Goal: Find specific page/section: Find specific page/section

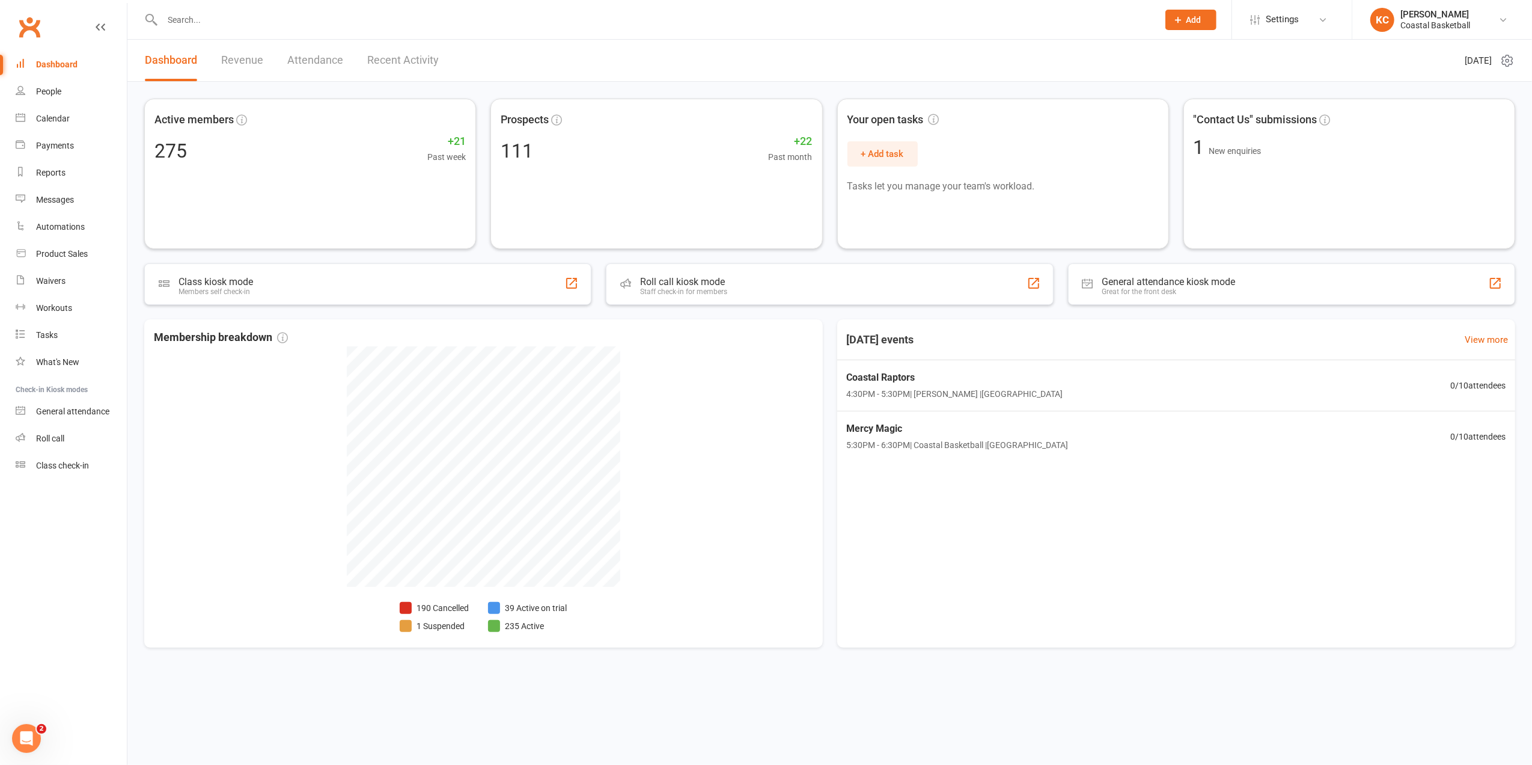
click at [201, 25] on input "text" at bounding box center [654, 19] width 991 height 17
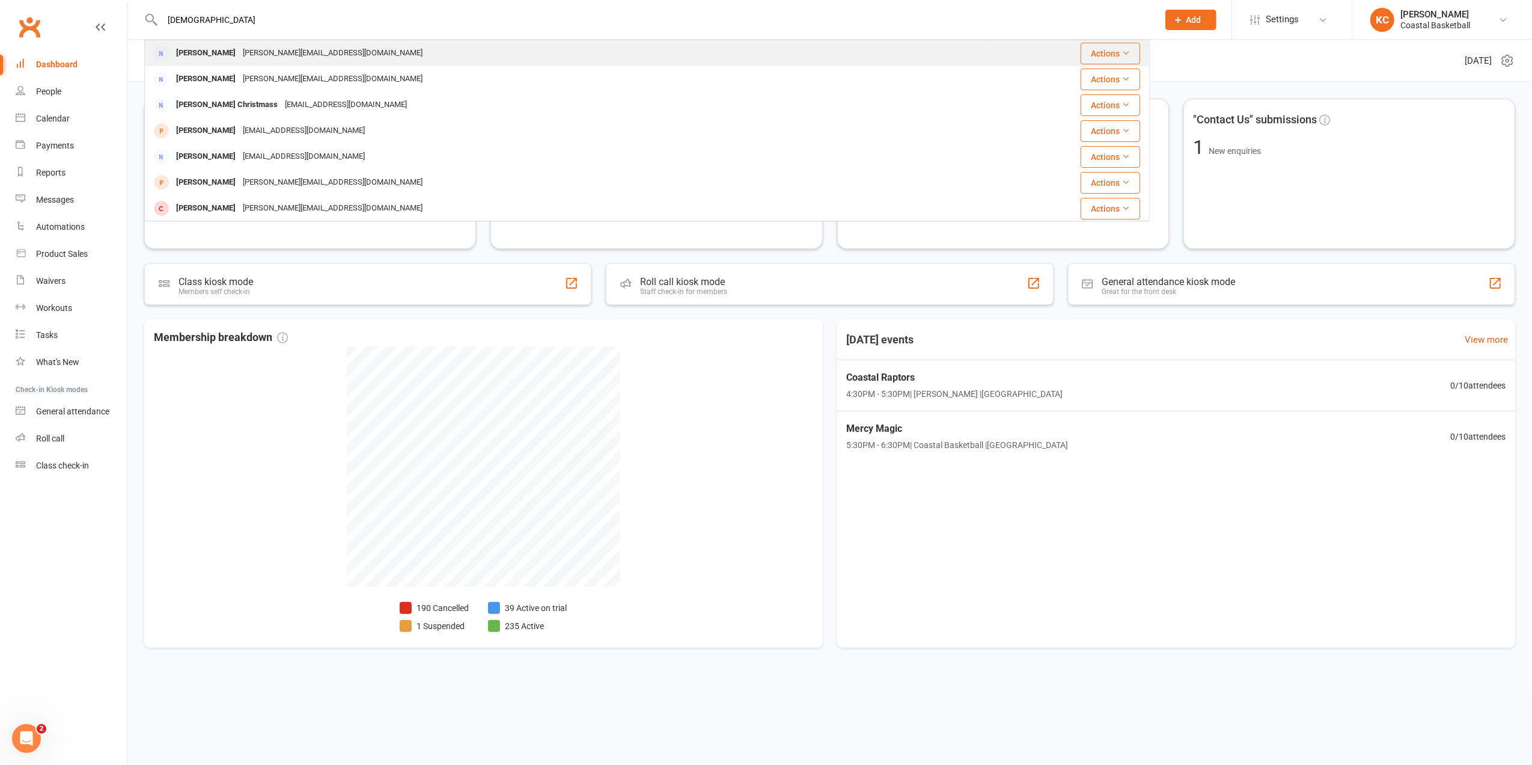
type input "[DEMOGRAPHIC_DATA]"
click at [243, 58] on div "[PERSON_NAME][EMAIL_ADDRESS][DOMAIN_NAME]" at bounding box center [332, 52] width 187 height 17
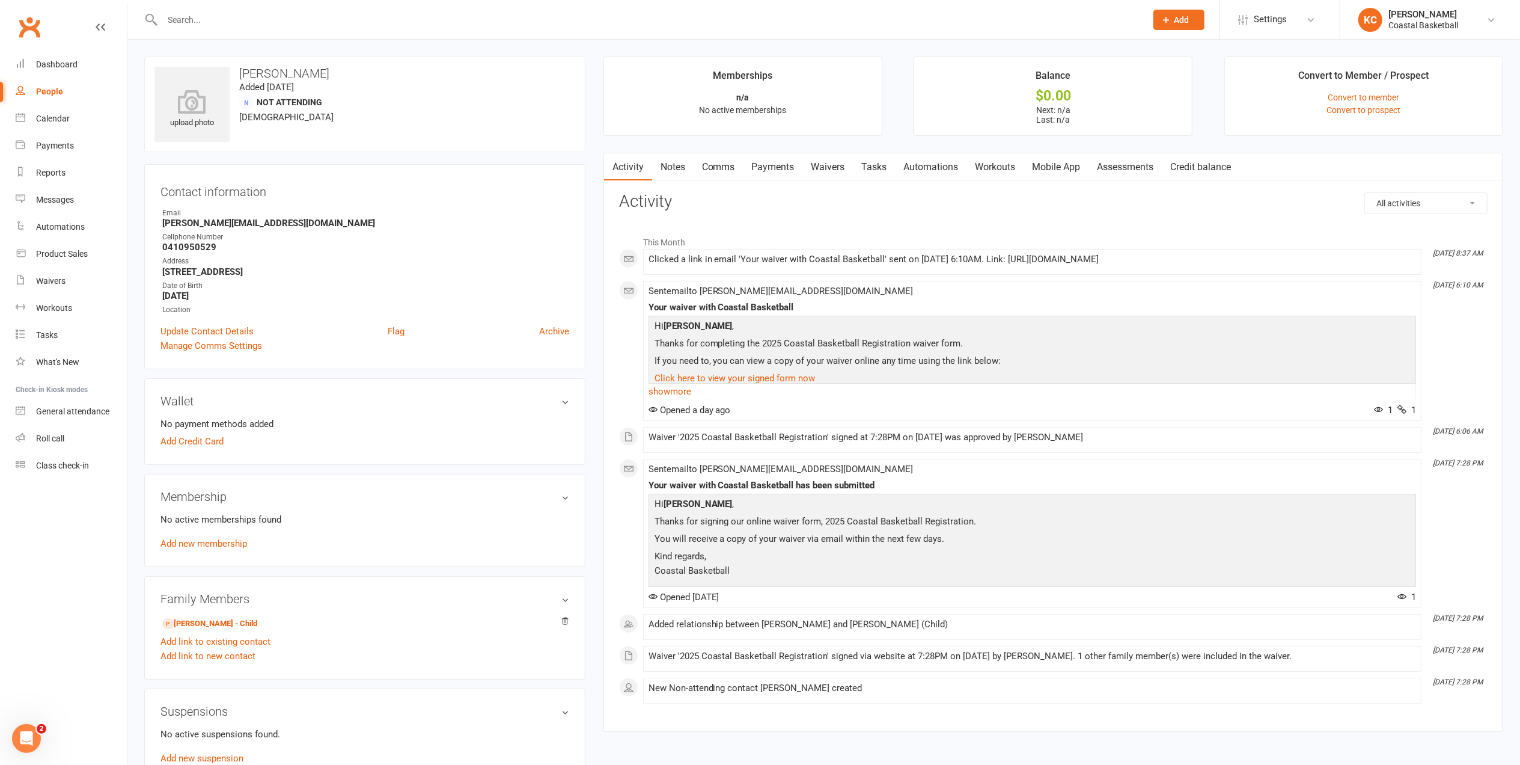
click at [733, 163] on link "Comms" at bounding box center [719, 167] width 50 height 28
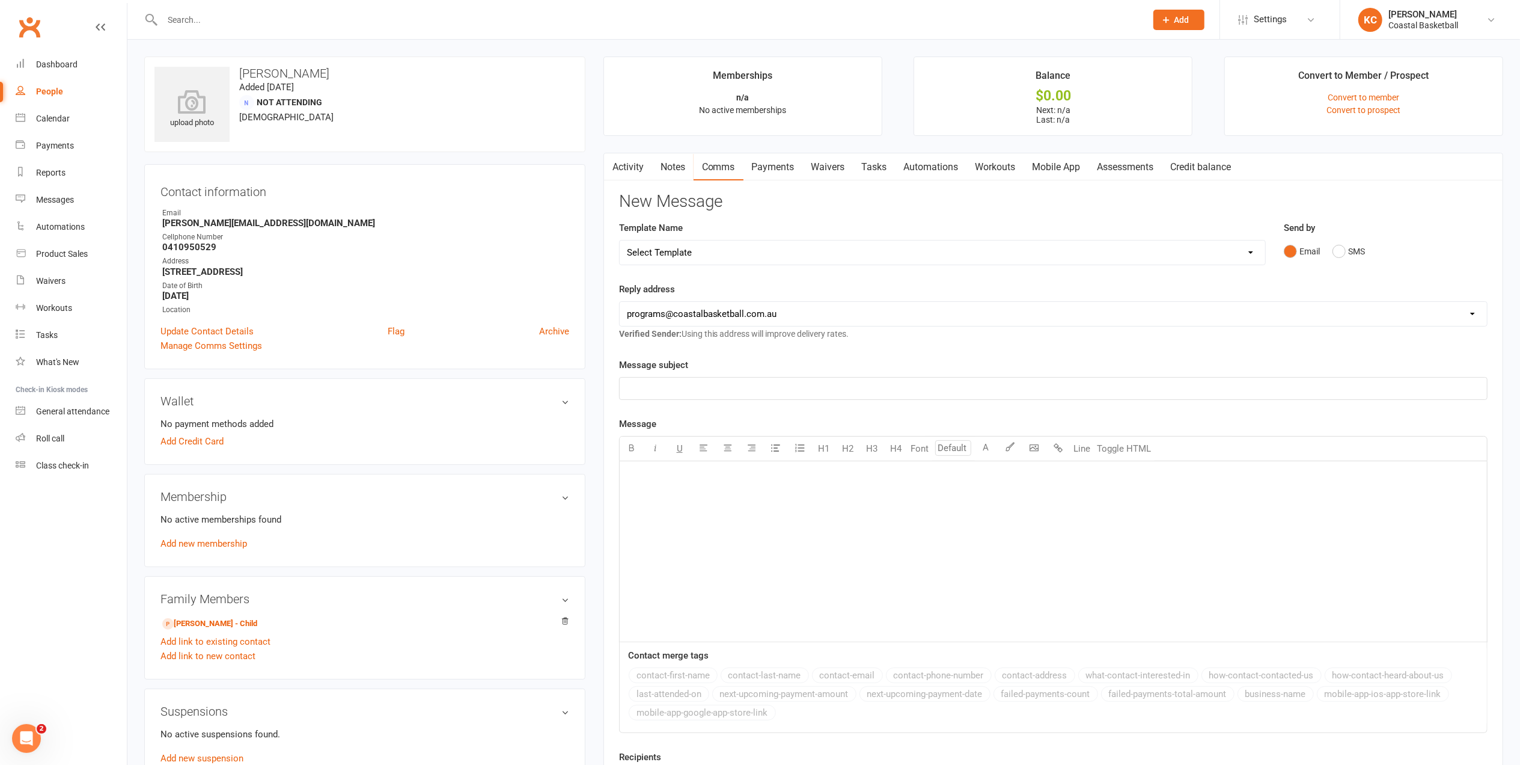
click at [210, 25] on input "text" at bounding box center [648, 19] width 979 height 17
paste input "AF ACCOUNTING"
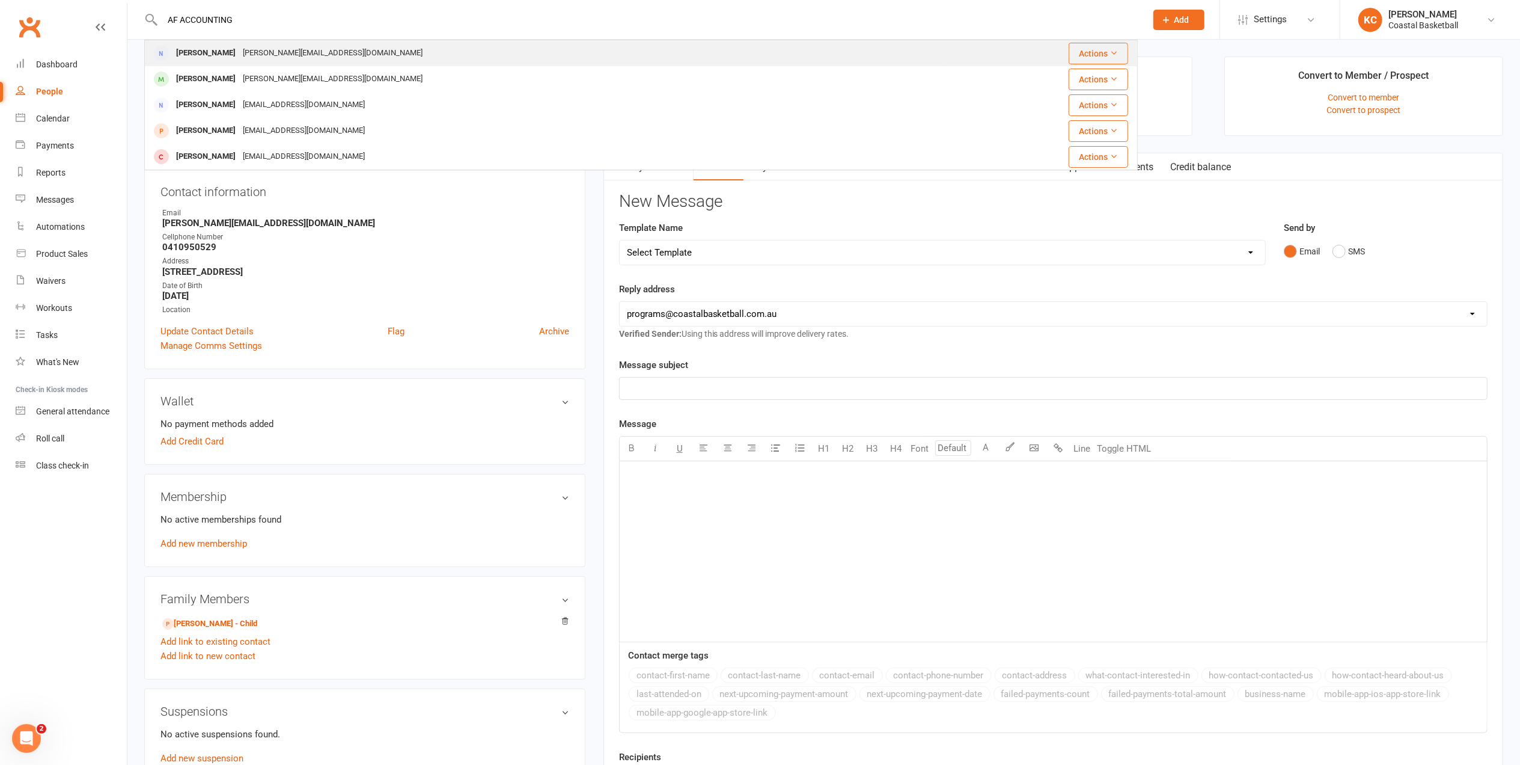
type input "AF ACCOUNTING"
click at [239, 46] on div "[PERSON_NAME][EMAIL_ADDRESS][DOMAIN_NAME]" at bounding box center [332, 52] width 187 height 17
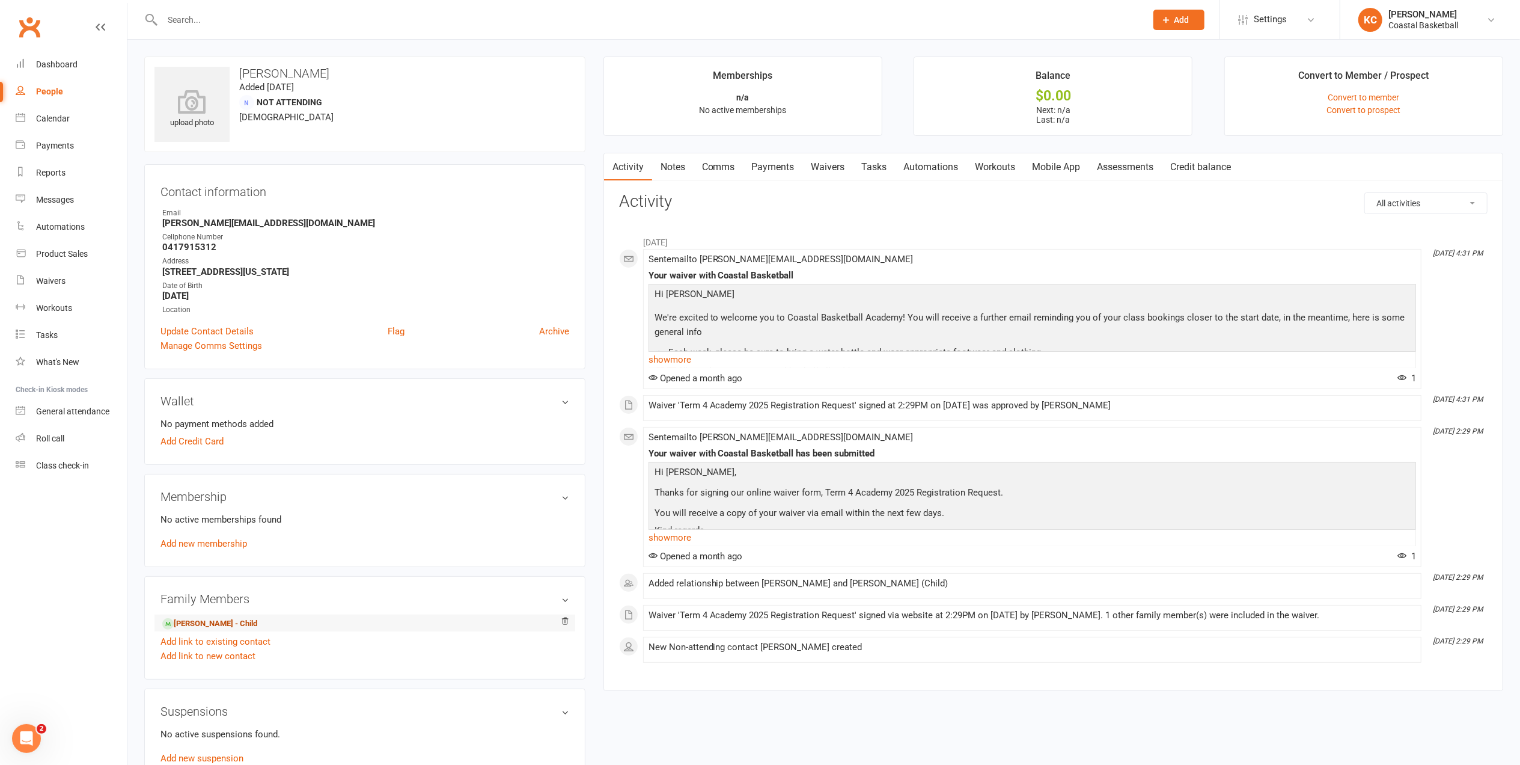
click at [216, 629] on link "[PERSON_NAME] - Child" at bounding box center [209, 623] width 95 height 13
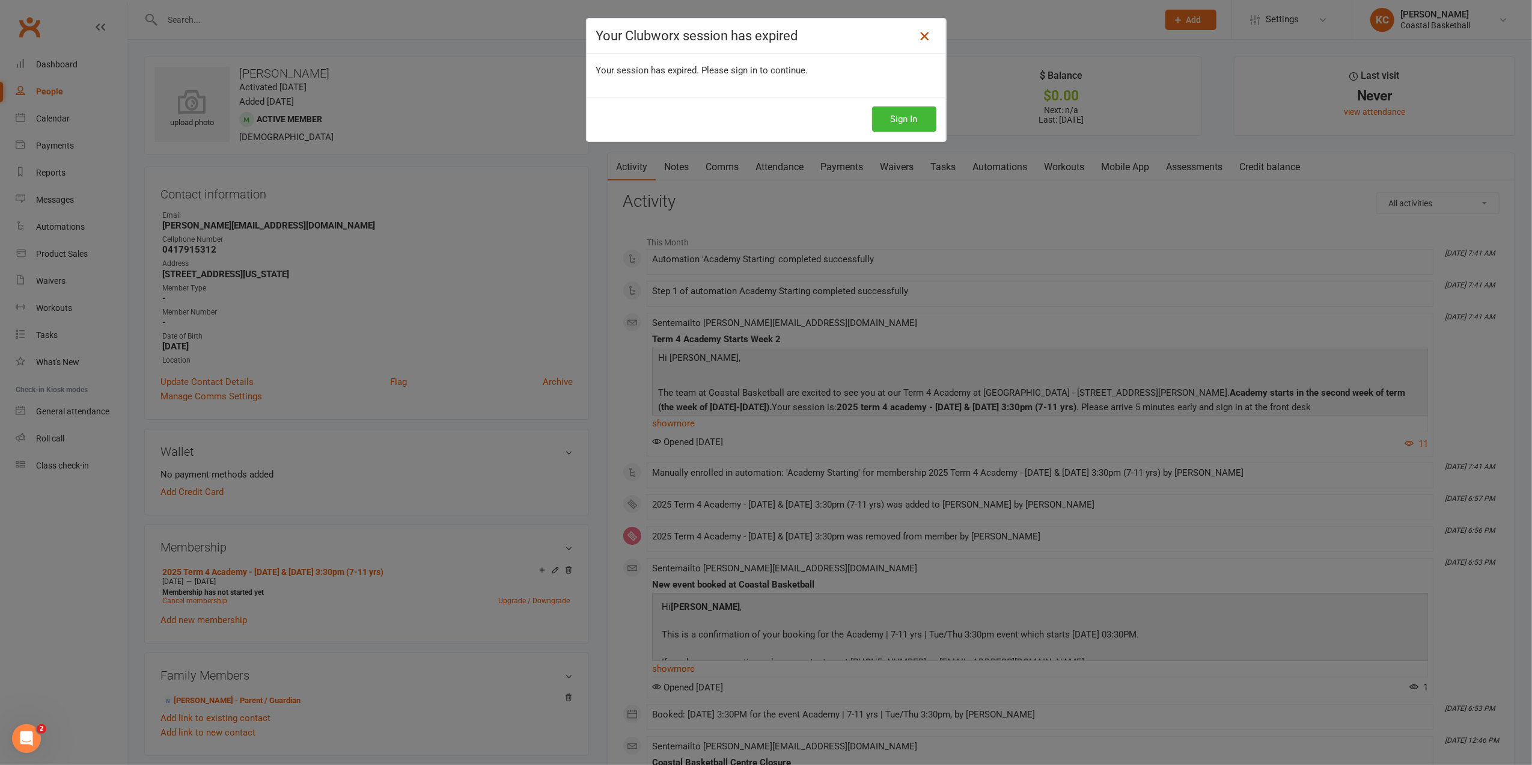
click at [917, 35] on icon at bounding box center [924, 36] width 14 height 14
